Goal: Information Seeking & Learning: Learn about a topic

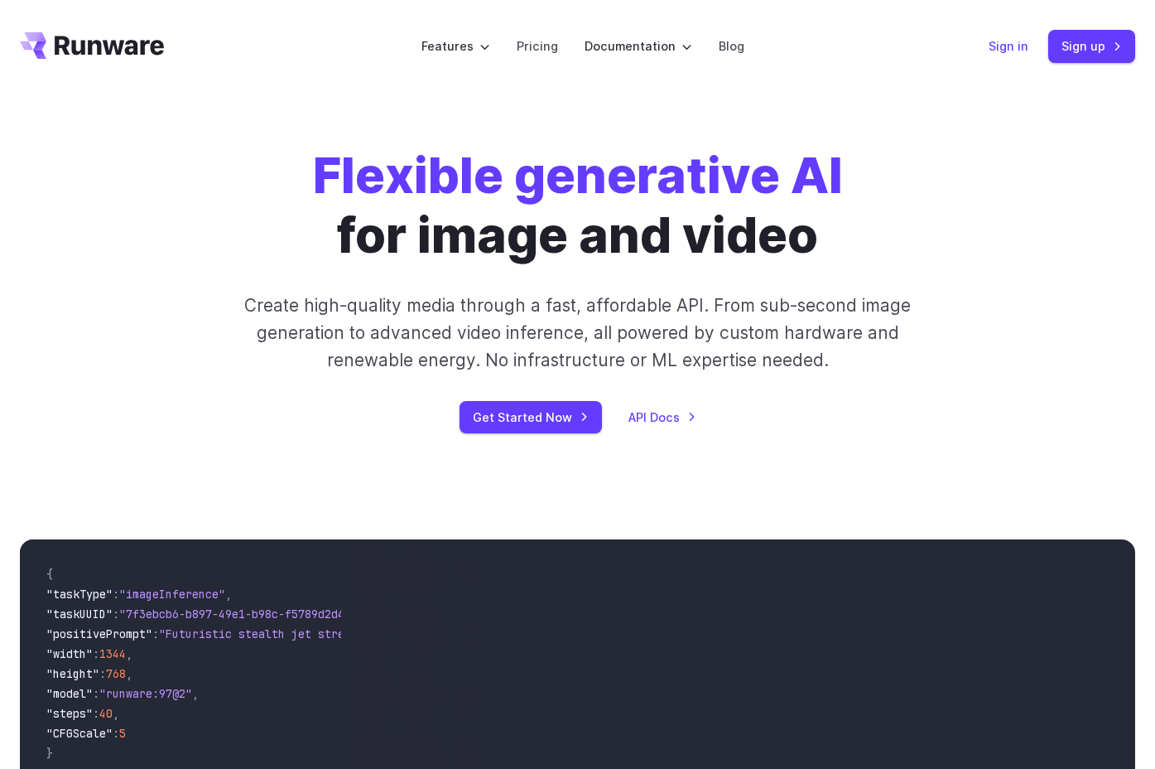
click at [1020, 41] on link "Sign in" at bounding box center [1009, 45] width 40 height 19
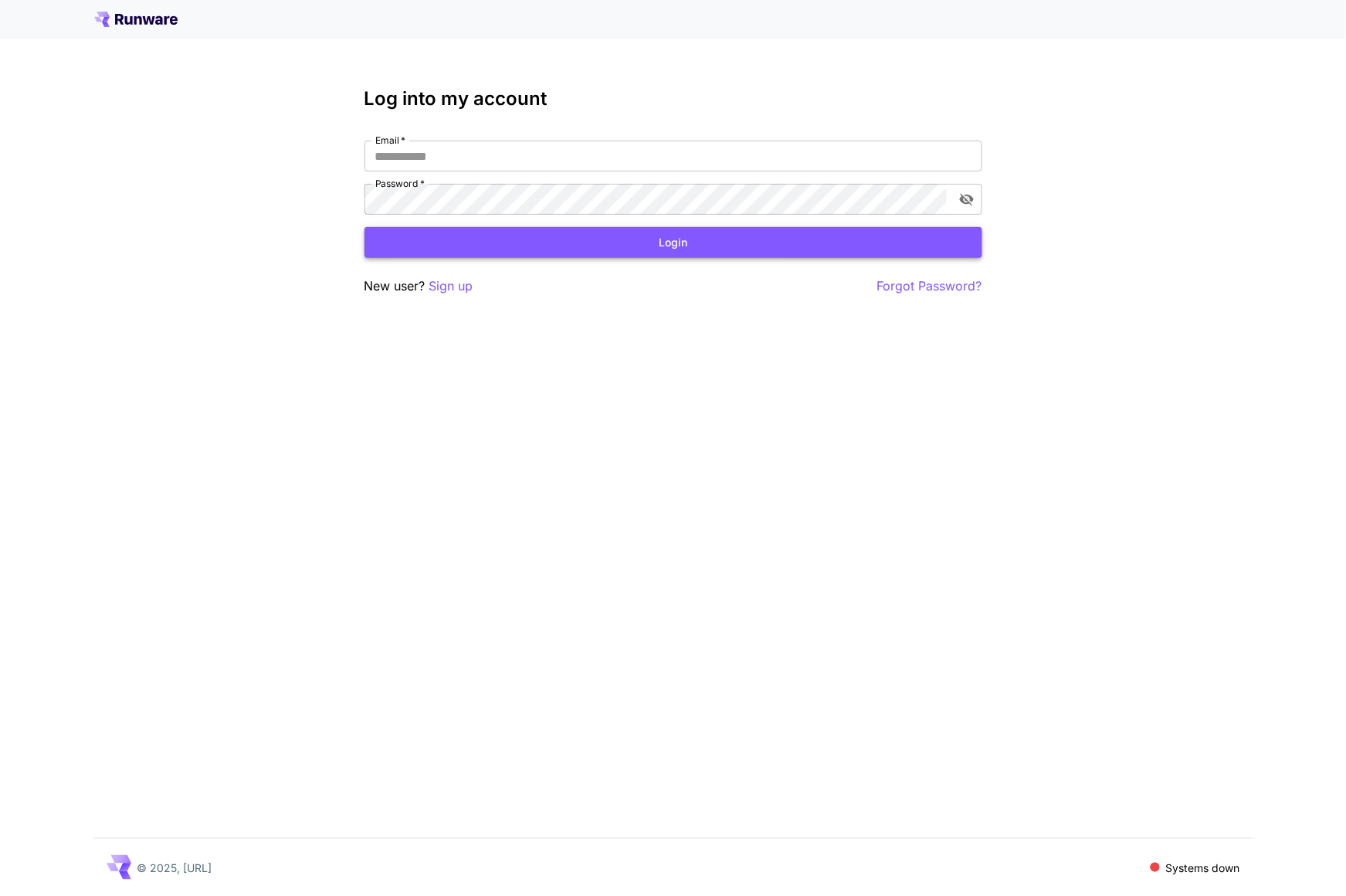
type input "**********"
drag, startPoint x: 630, startPoint y: 238, endPoint x: 579, endPoint y: 240, distance: 51.0
click at [628, 241] on button "Login" at bounding box center [673, 242] width 618 height 32
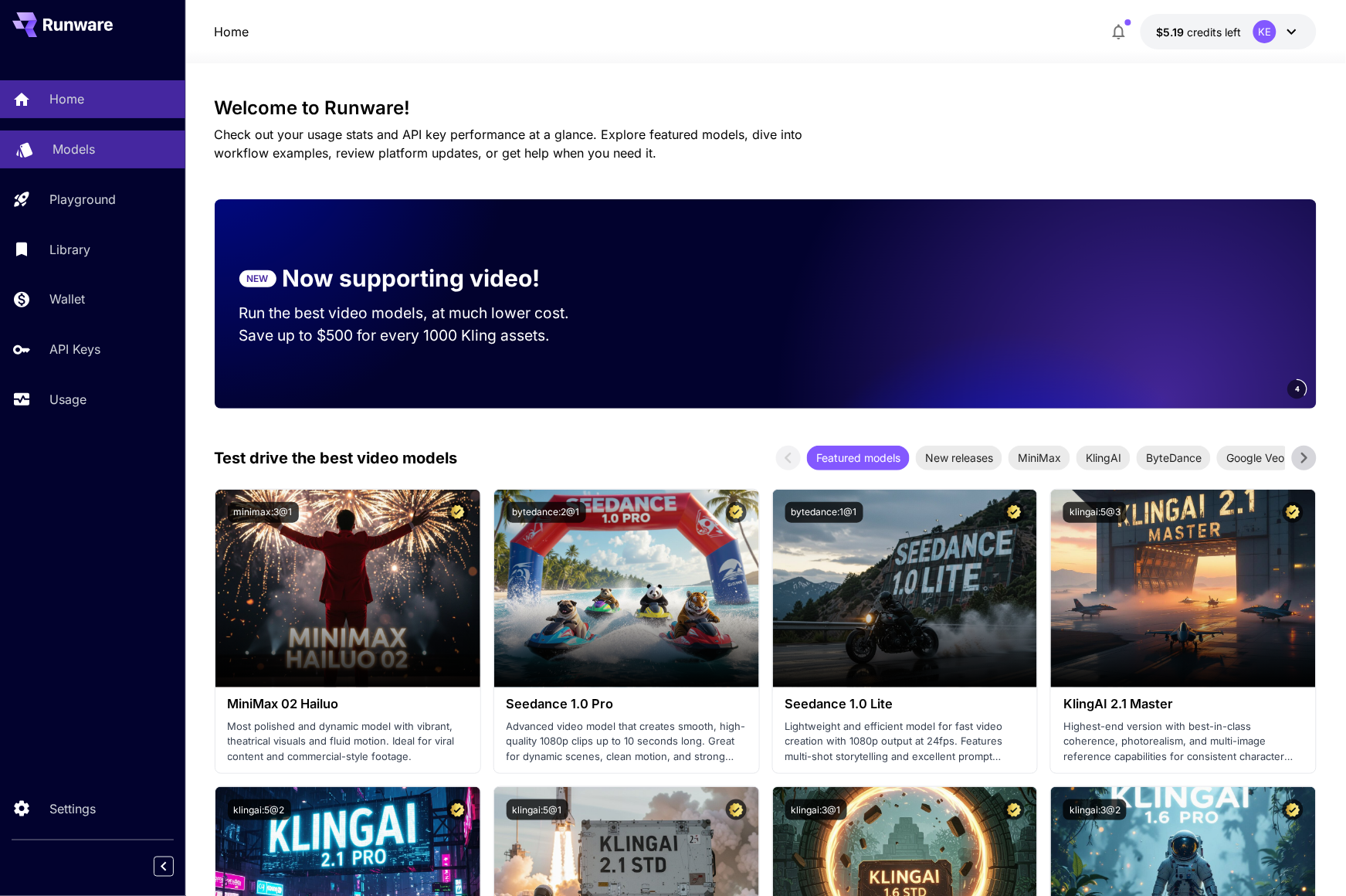
click at [52, 146] on p "Models" at bounding box center [74, 149] width 43 height 19
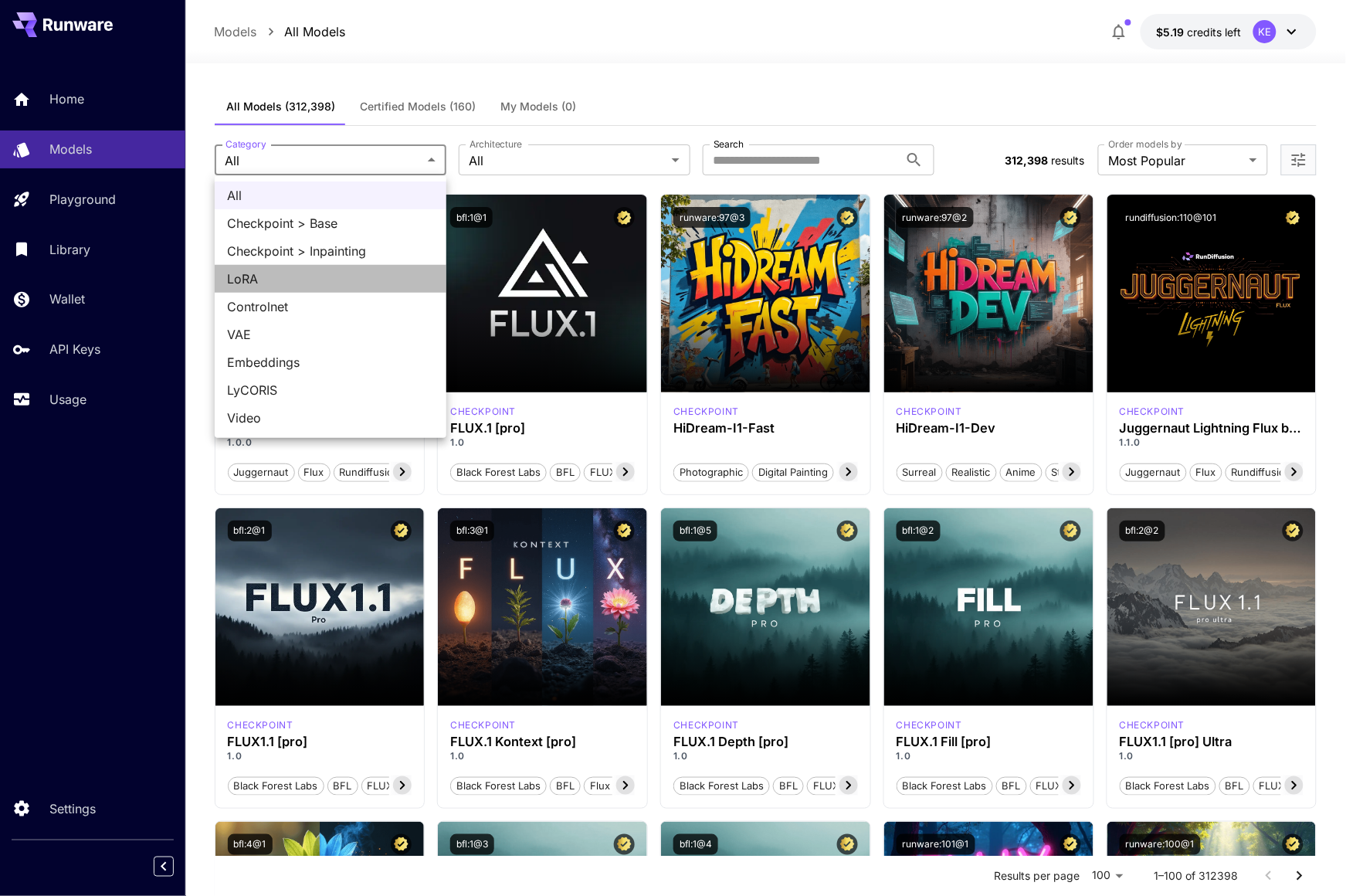
click at [270, 278] on span "LoRA" at bounding box center [330, 279] width 207 height 19
type input "****"
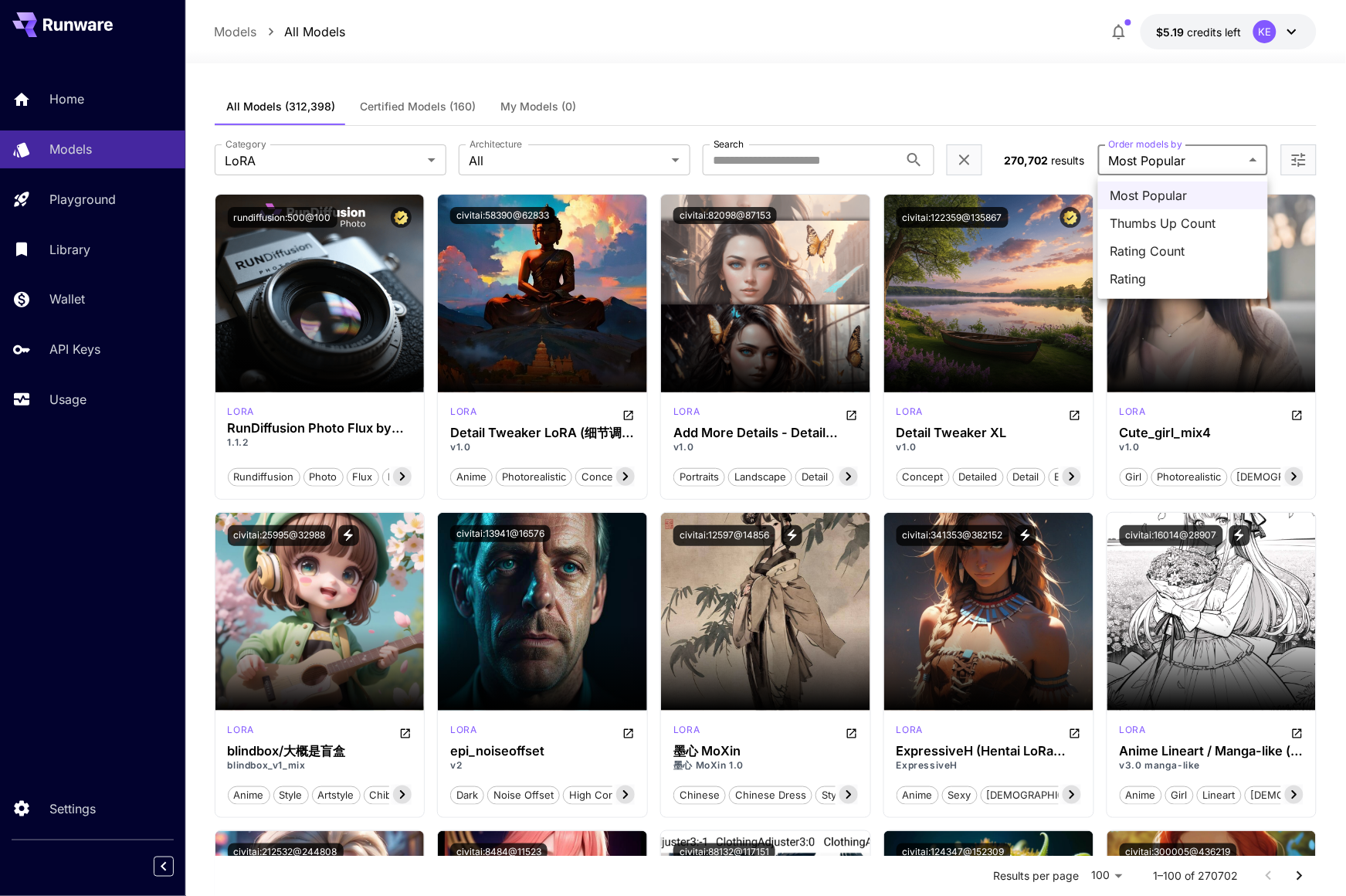
click at [1226, 159] on div at bounding box center [673, 448] width 1346 height 896
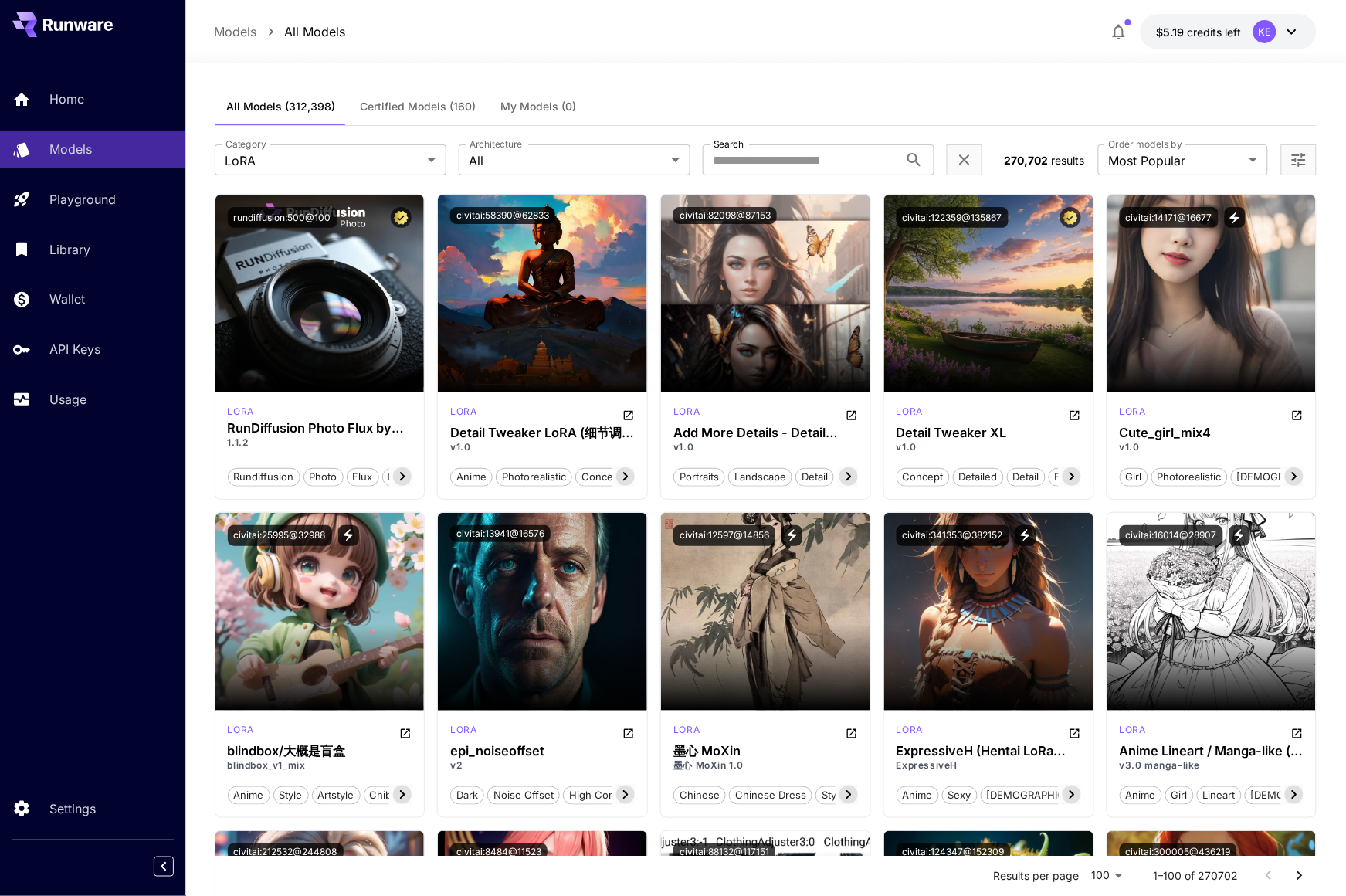
click at [1301, 159] on icon "Open more filters" at bounding box center [1298, 159] width 14 height 14
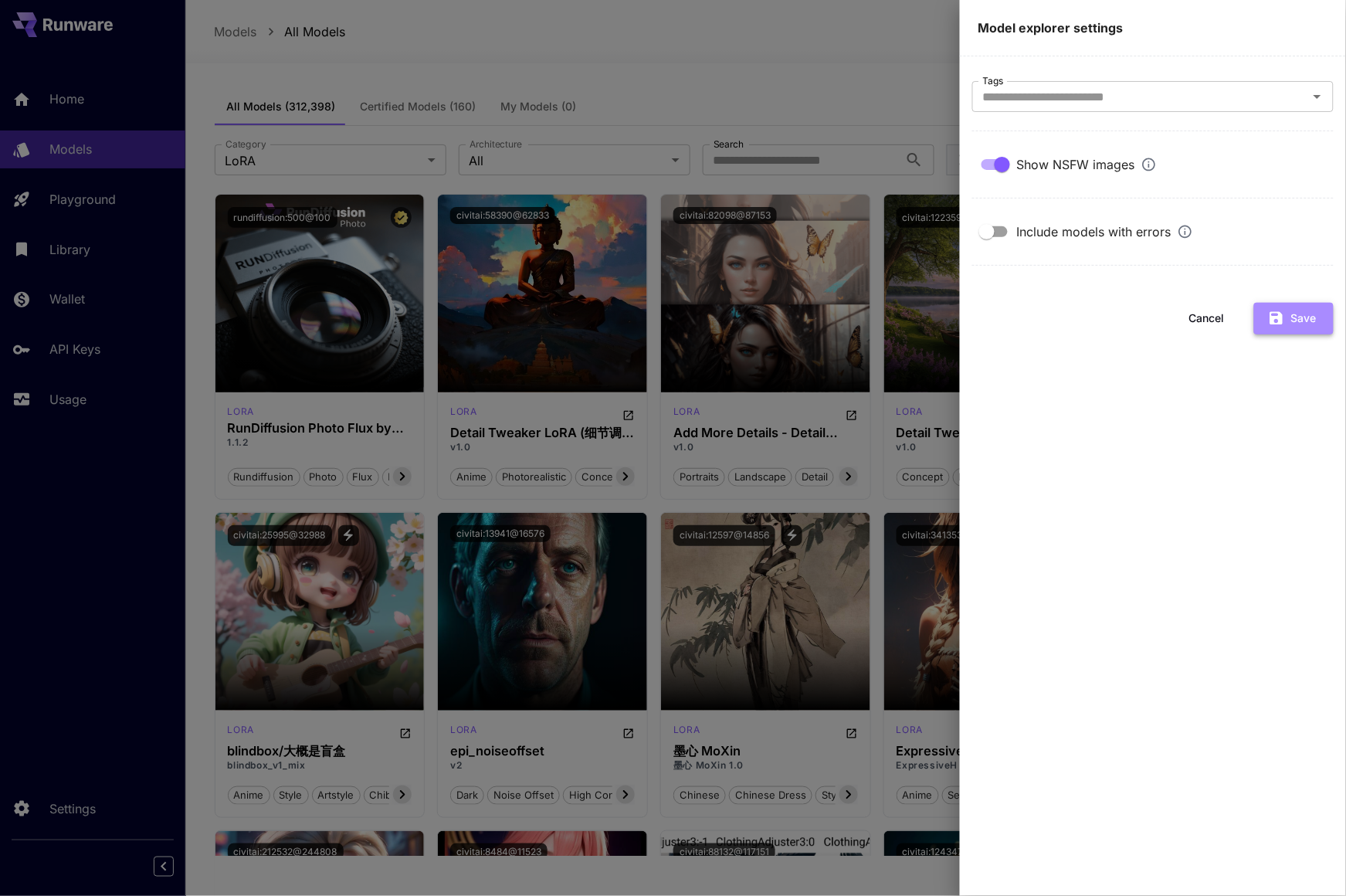
drag, startPoint x: 1301, startPoint y: 317, endPoint x: 1287, endPoint y: 315, distance: 14.1
click at [1301, 317] on button "Save" at bounding box center [1294, 319] width 79 height 32
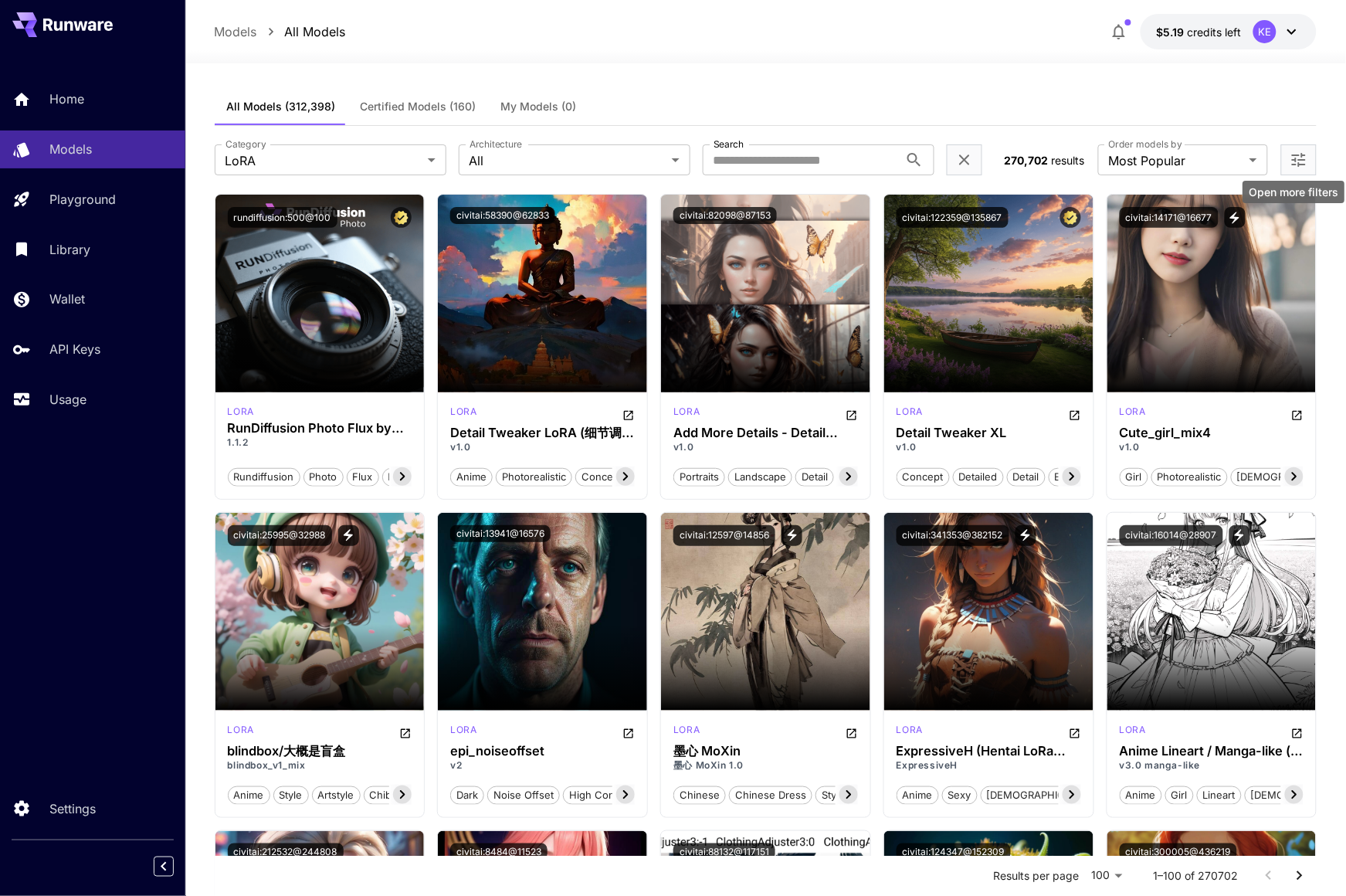
click at [1298, 167] on icon "Open more filters" at bounding box center [1299, 159] width 19 height 19
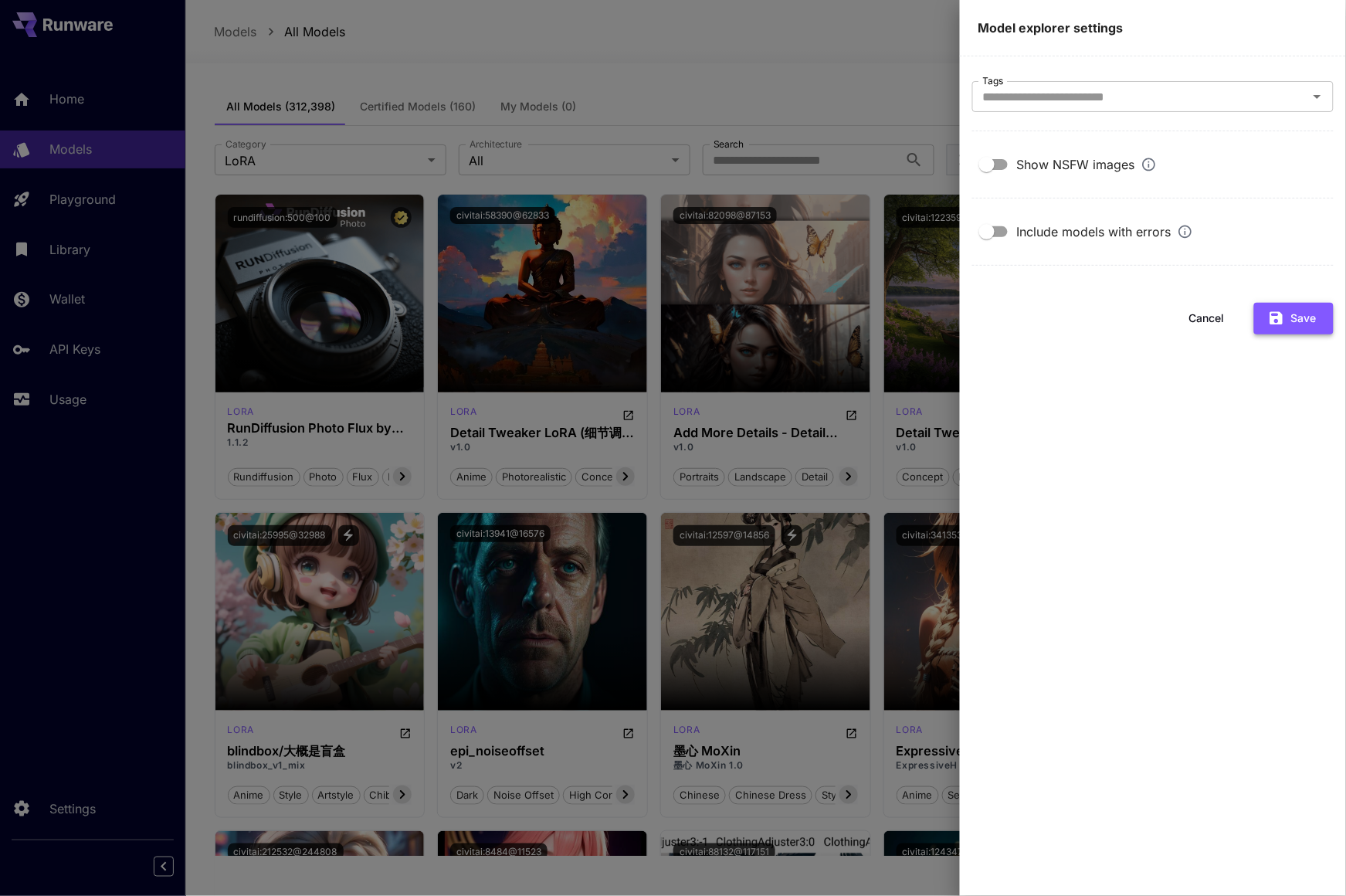
click at [1311, 327] on button "Save" at bounding box center [1294, 319] width 79 height 32
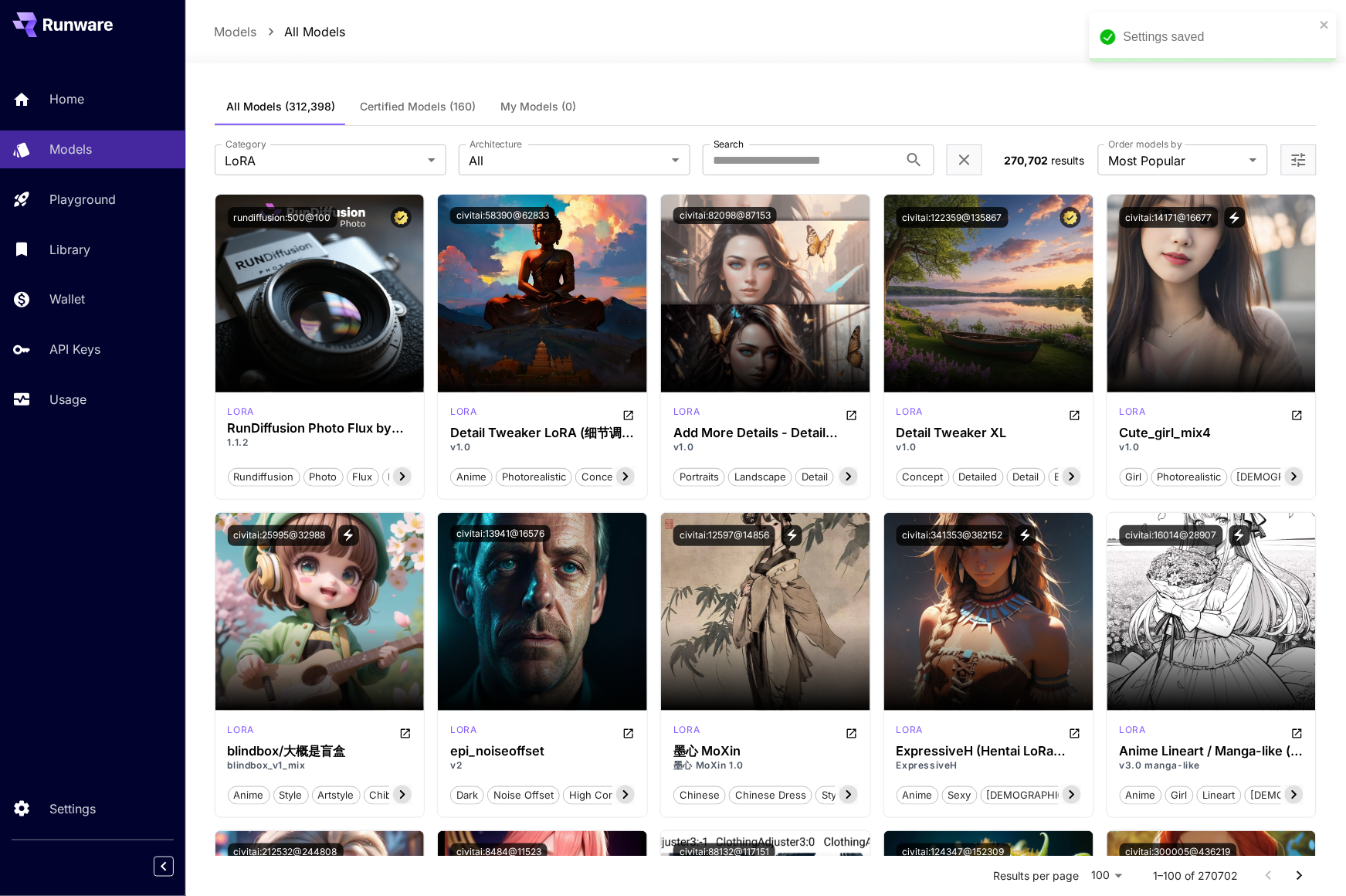
click at [389, 104] on span "Certified Models (160)" at bounding box center [419, 106] width 116 height 14
